Goal: Find specific page/section

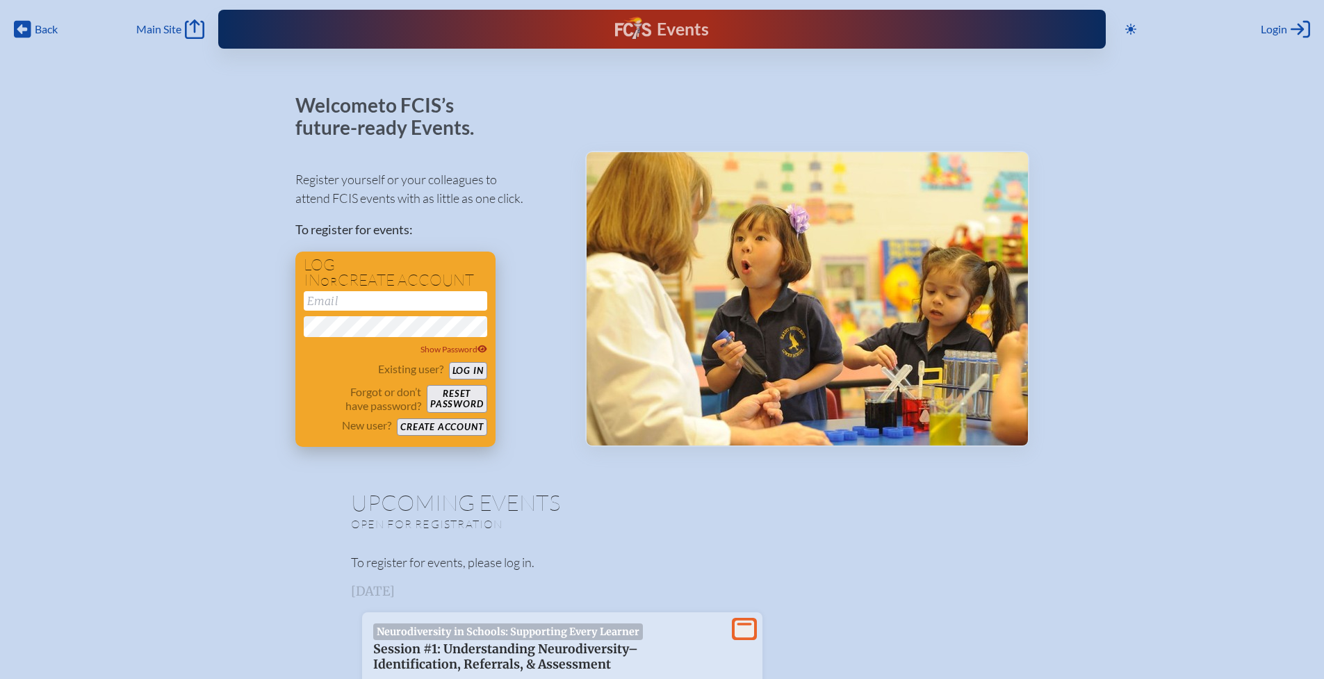
type input "[EMAIL_ADDRESS][DOMAIN_NAME]"
click at [468, 368] on button "Log in" at bounding box center [468, 370] width 38 height 17
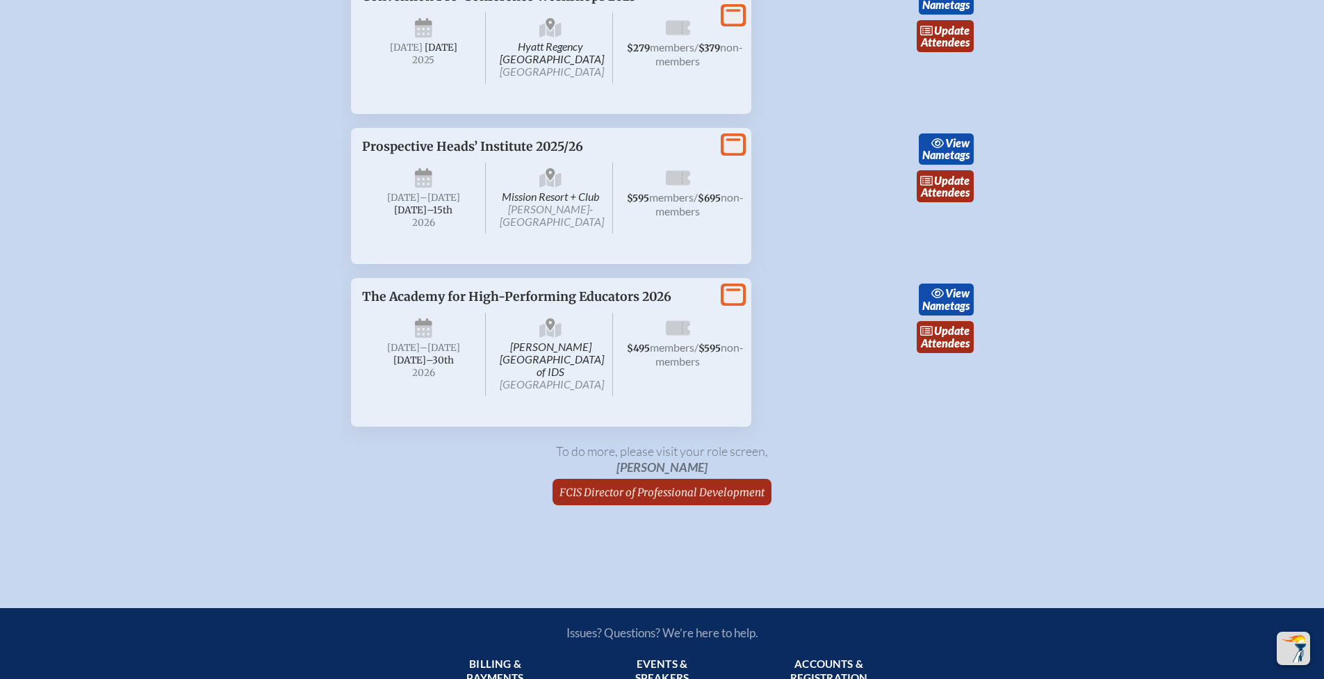
scroll to position [2831, 0]
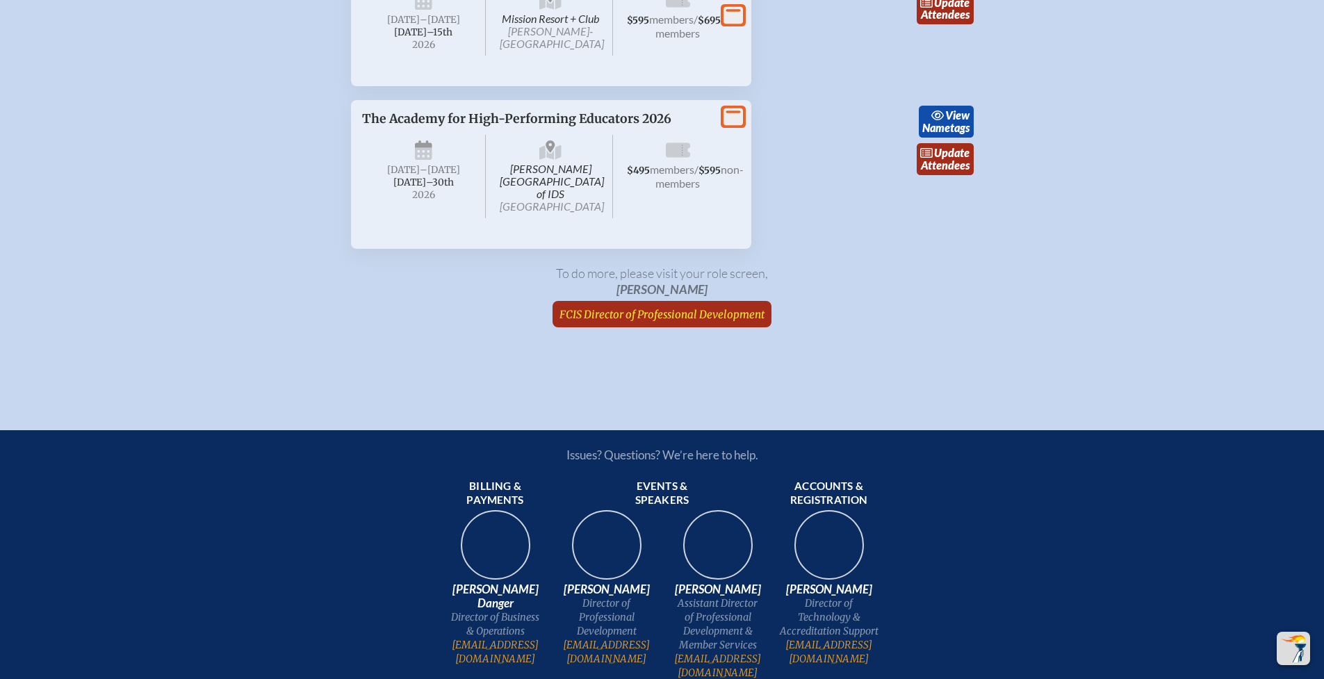
click at [697, 321] on span "FCIS Director of Professional Development" at bounding box center [661, 314] width 205 height 13
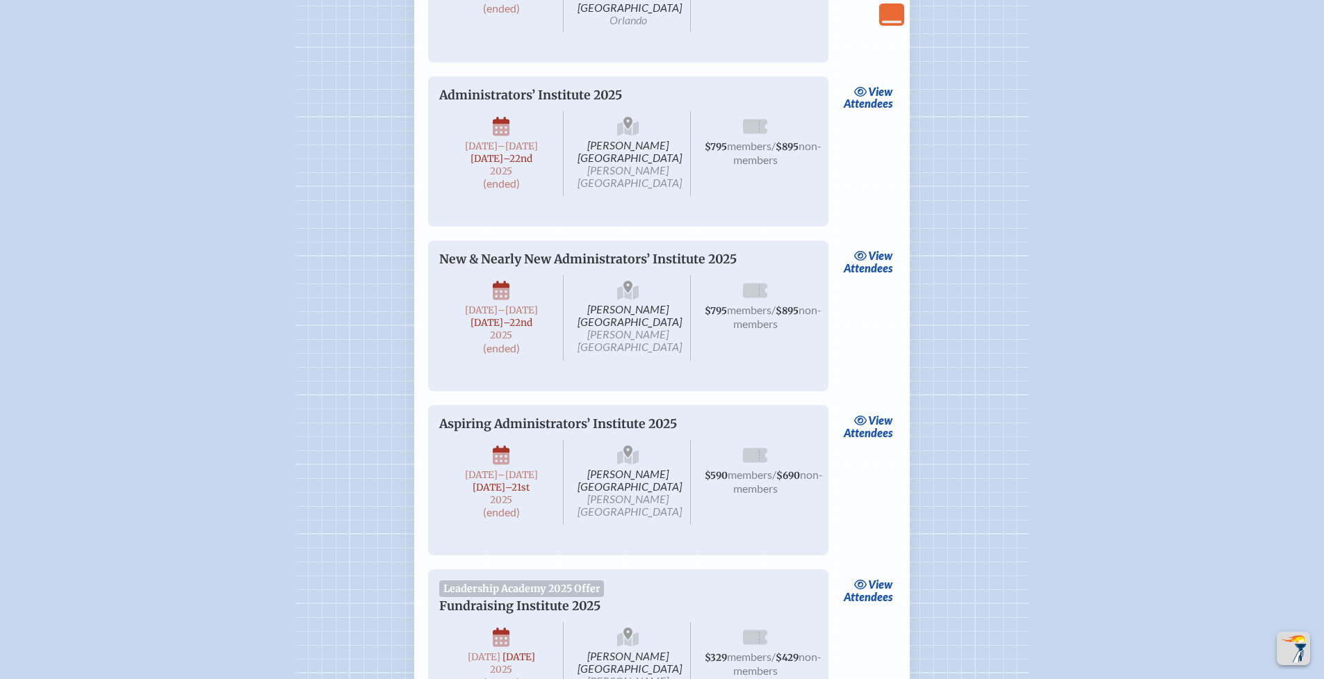
scroll to position [2900, 0]
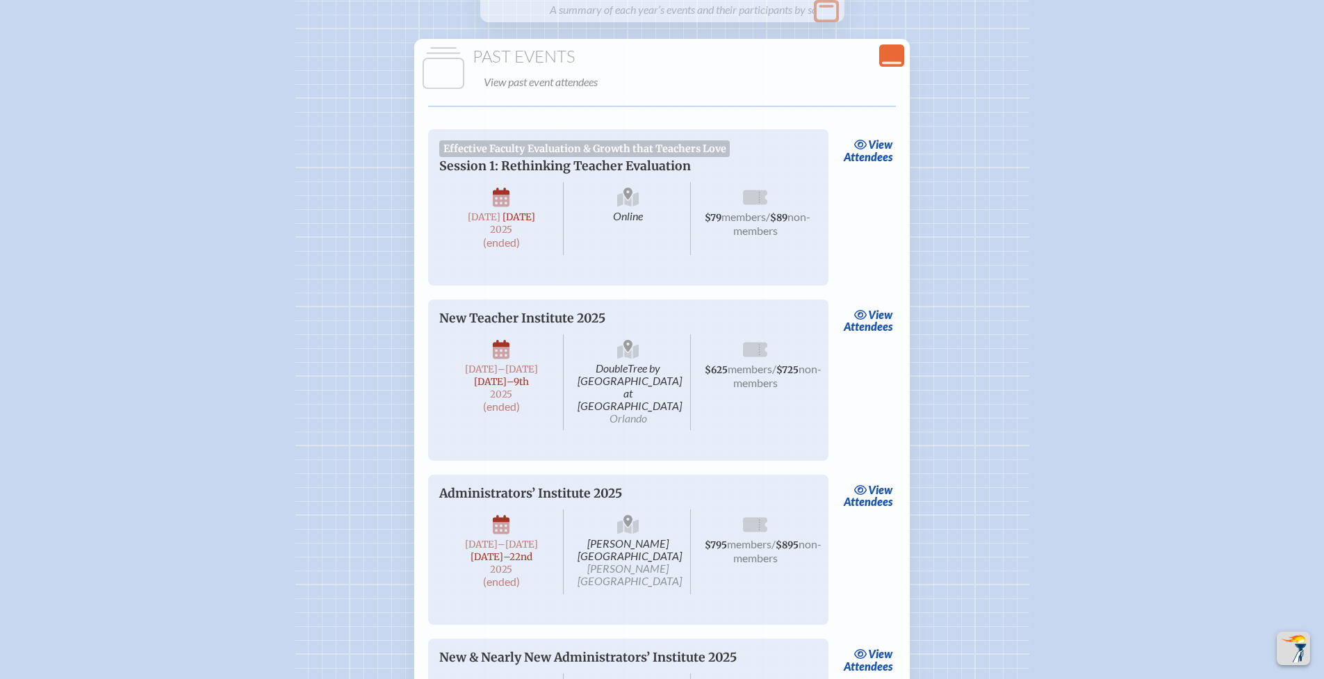
click at [868, 151] on span "view" at bounding box center [880, 144] width 24 height 13
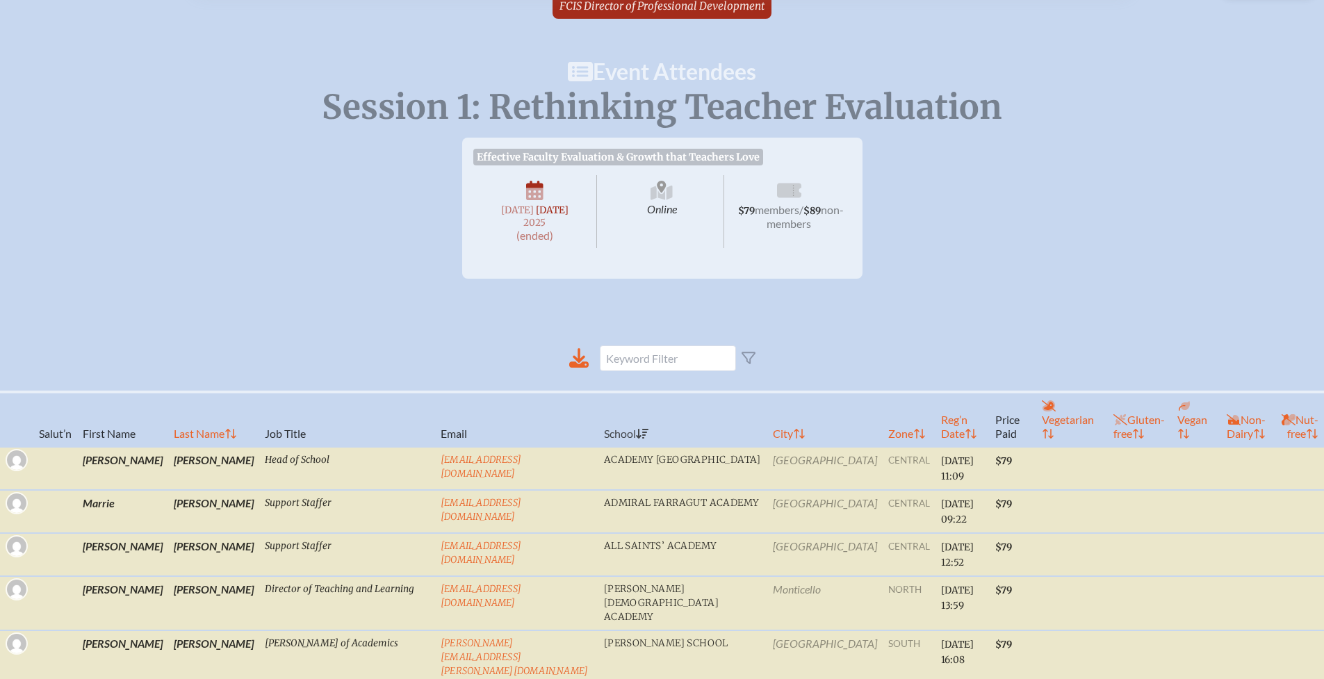
scroll to position [65, 0]
